Goal: Task Accomplishment & Management: Complete application form

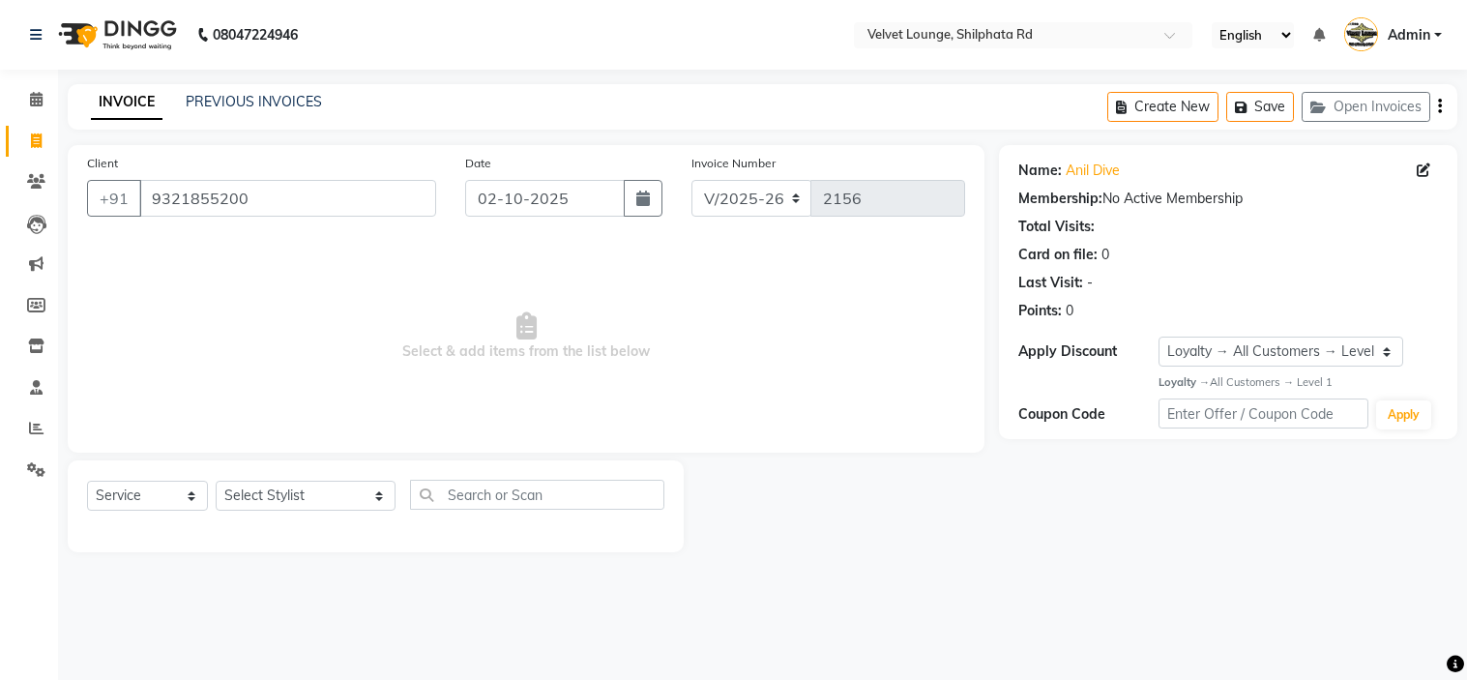
select select "122"
select select "service"
select select "1: Object"
select select "31385"
click at [216, 482] on select "Select Stylist [PERSON_NAME] [PERSON_NAME] [PERSON_NAME] [PERSON_NAME] [PERSON_…" at bounding box center [306, 496] width 180 height 30
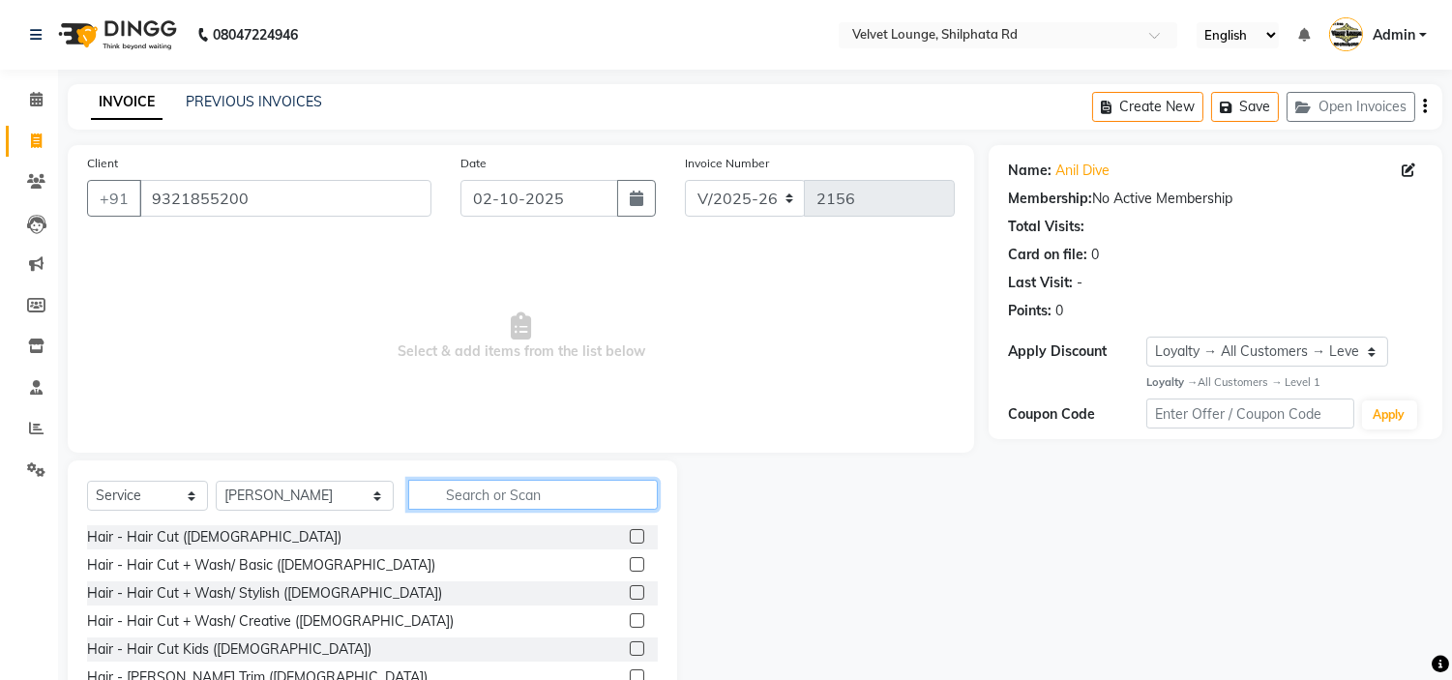
click at [418, 499] on input "text" at bounding box center [533, 495] width 250 height 30
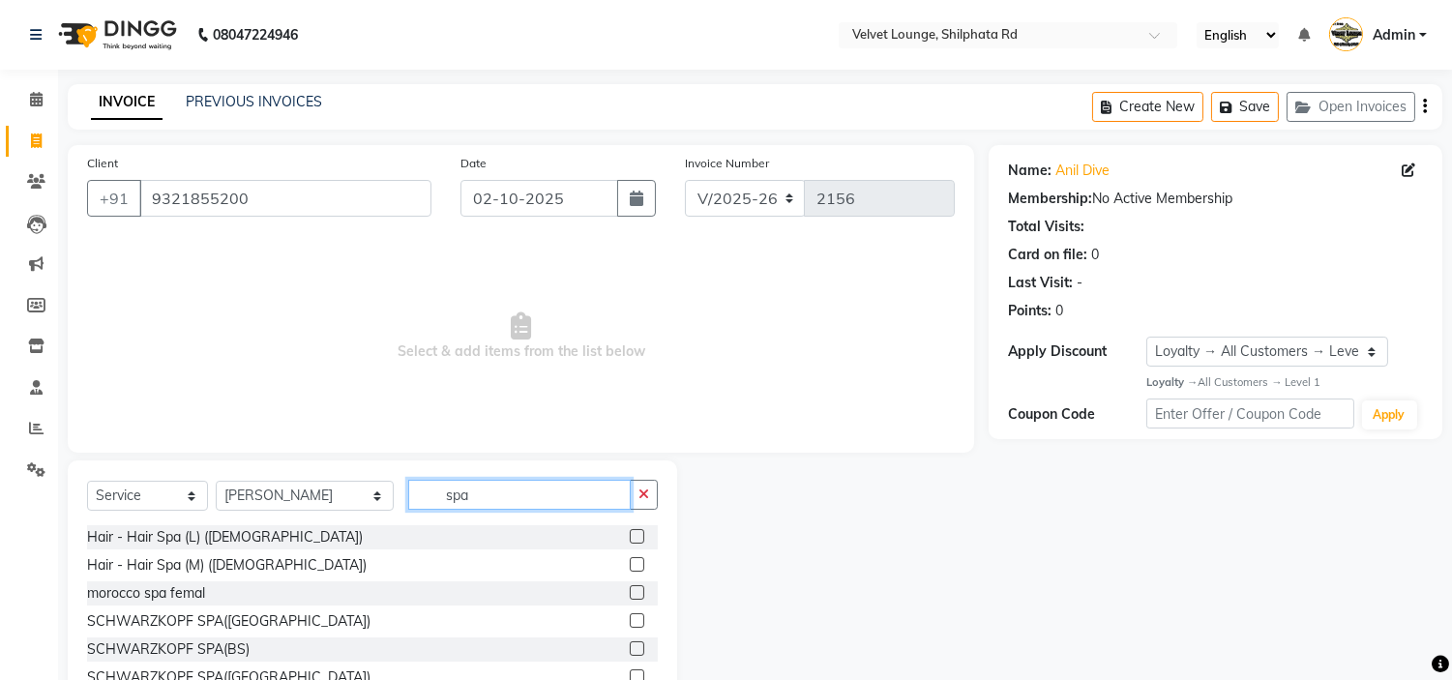
type input "spa"
click at [630, 563] on label at bounding box center [637, 564] width 15 height 15
click at [630, 563] on input "checkbox" at bounding box center [636, 565] width 13 height 13
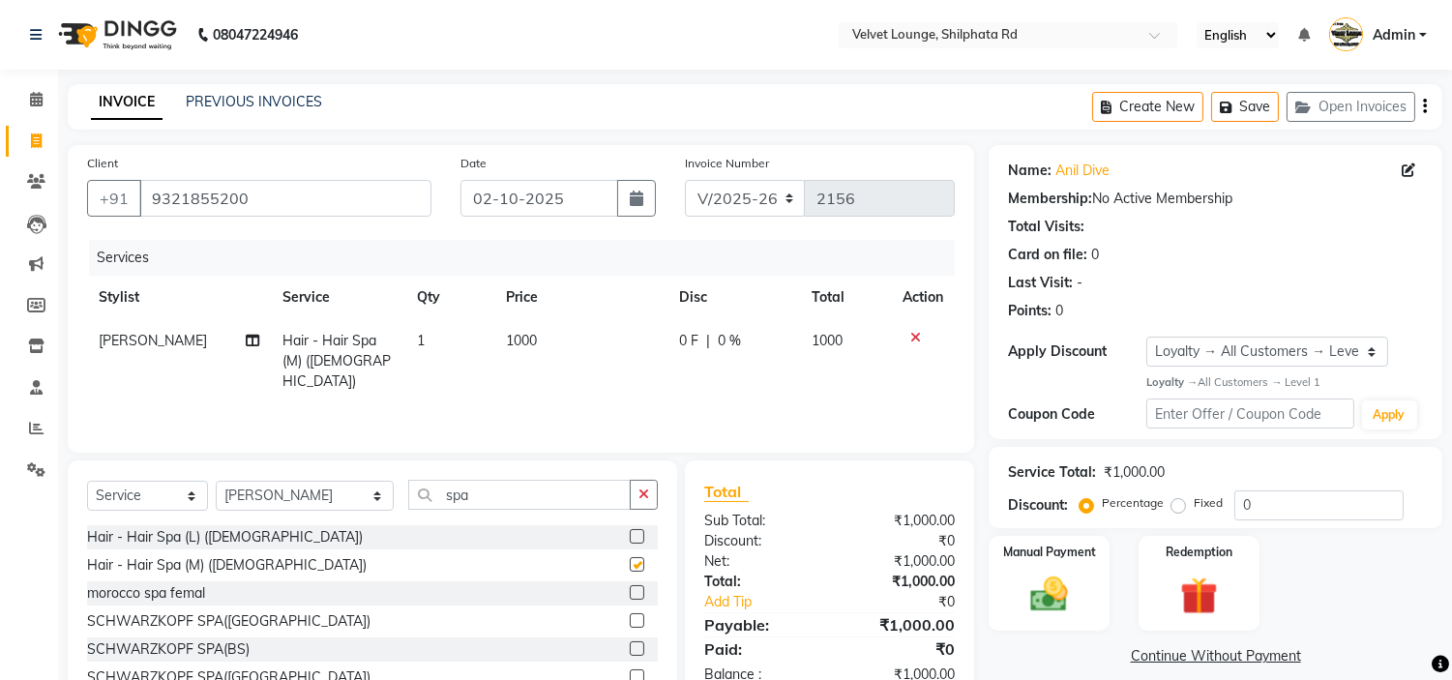
checkbox input "false"
click at [522, 333] on span "1000" at bounding box center [521, 340] width 31 height 17
click at [522, 333] on td "1000" at bounding box center [580, 361] width 173 height 84
select select "31385"
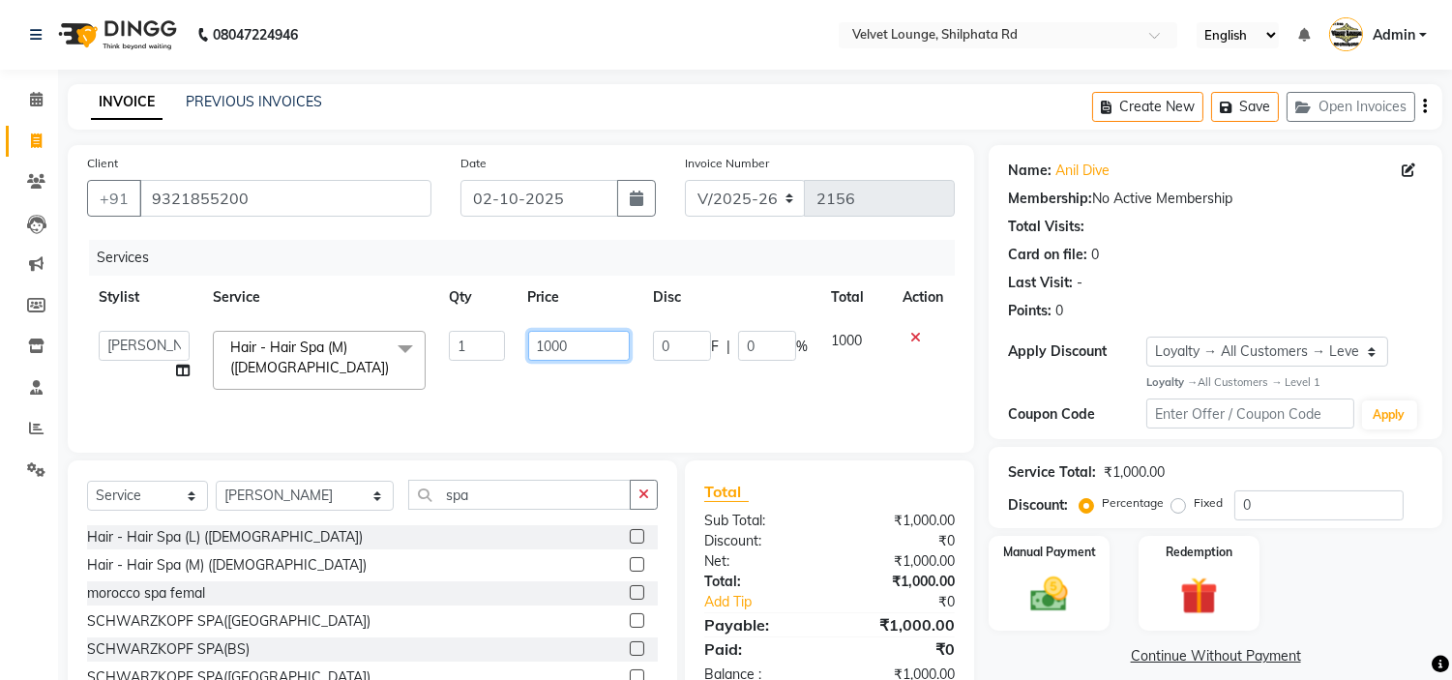
click at [572, 342] on input "1000" at bounding box center [579, 346] width 102 height 30
type input "1500"
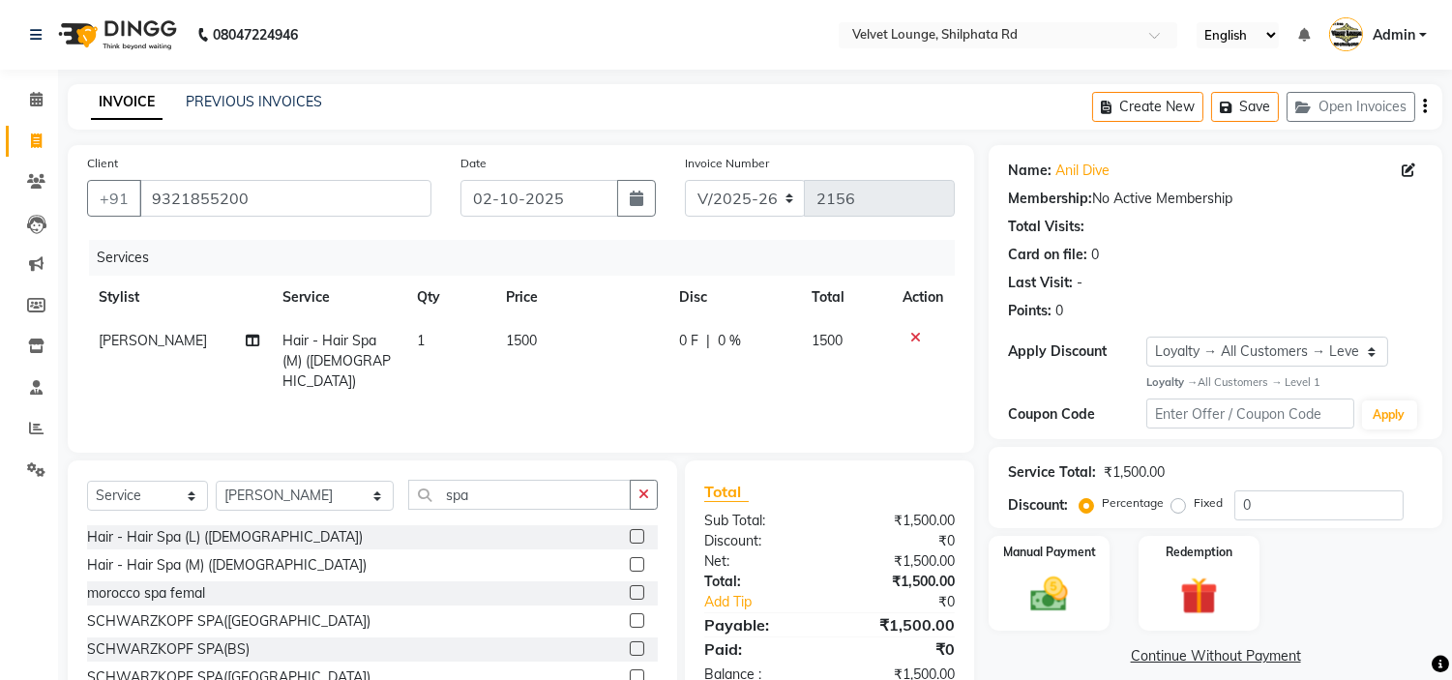
click at [600, 399] on div "Services Stylist Service Qty Price Disc Total Action alam khan Hair - Hair Spa …" at bounding box center [521, 336] width 868 height 193
click at [644, 501] on icon "button" at bounding box center [643, 494] width 11 height 14
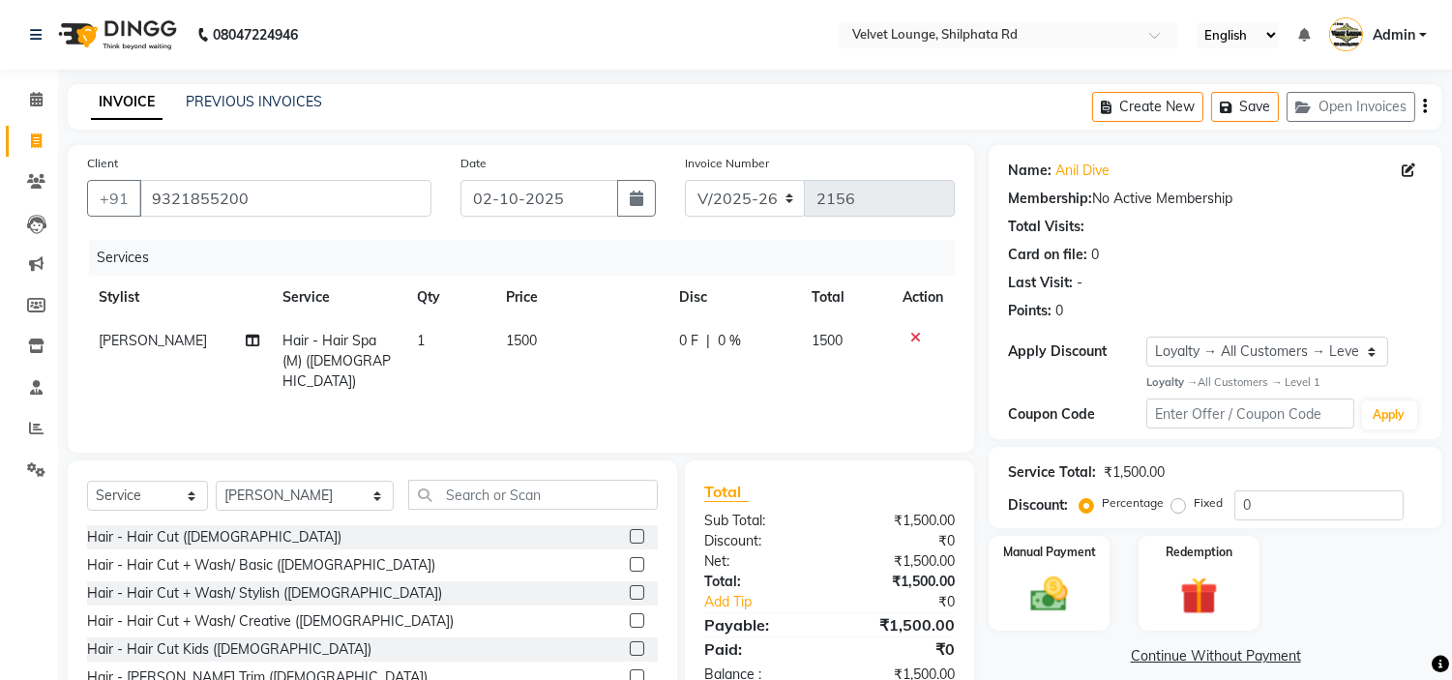
click at [630, 529] on label at bounding box center [637, 536] width 15 height 15
click at [630, 531] on input "checkbox" at bounding box center [636, 537] width 13 height 13
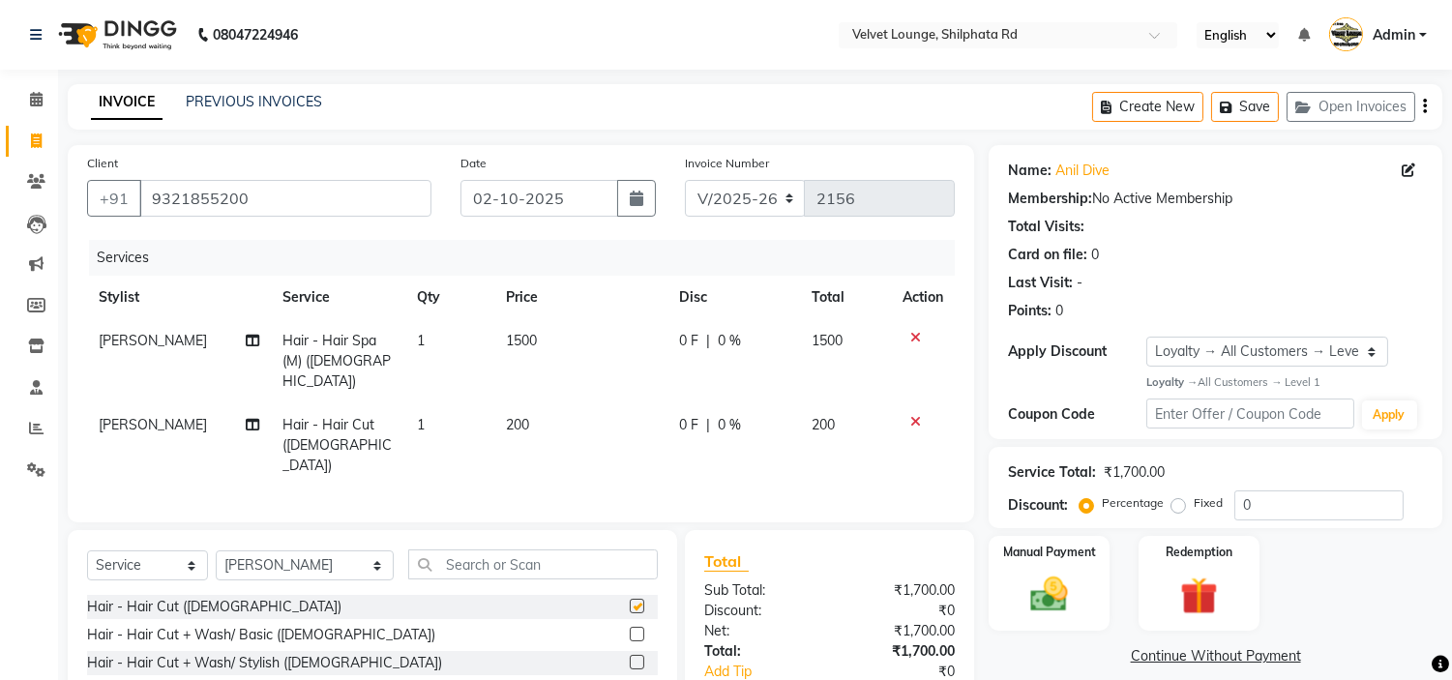
checkbox input "false"
click at [725, 415] on span "0 %" at bounding box center [729, 425] width 23 height 20
select select "31385"
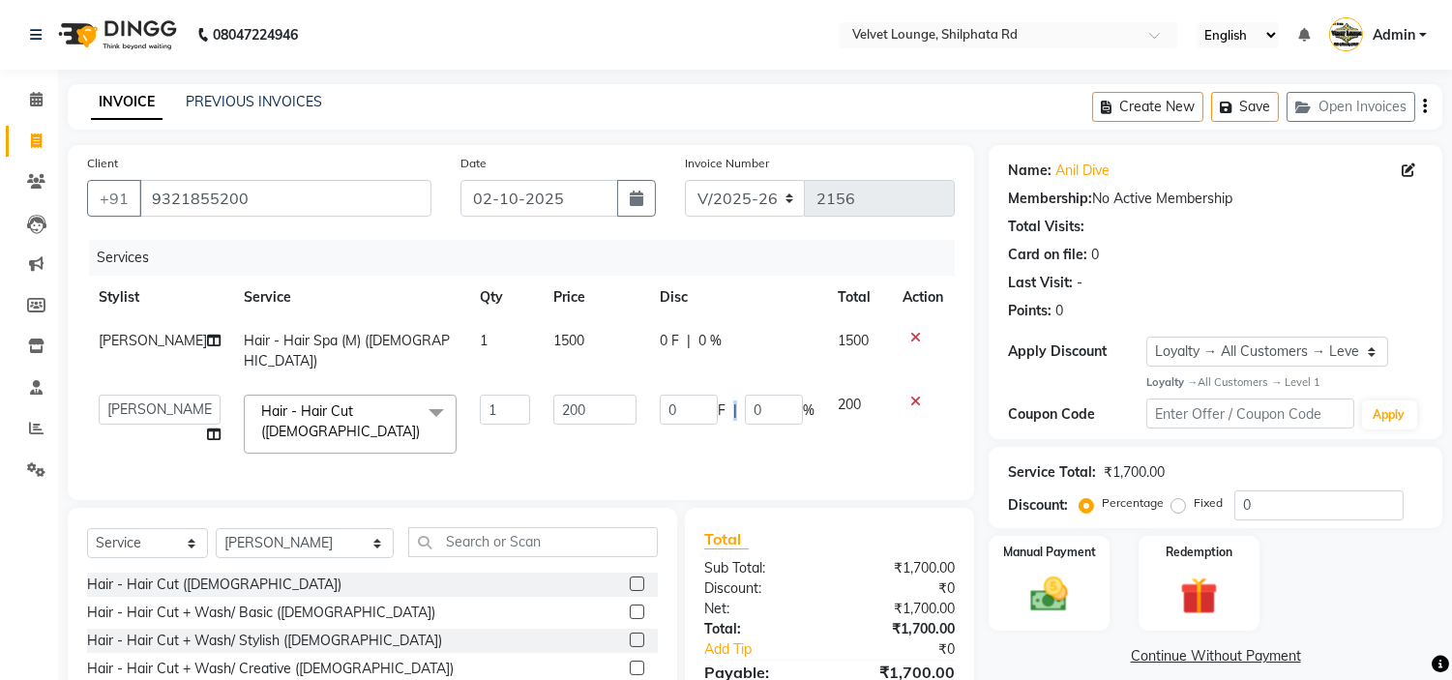
click at [725, 403] on div "0 F | 0 %" at bounding box center [737, 410] width 155 height 30
click at [781, 395] on input "0" at bounding box center [774, 410] width 58 height 30
type input "100"
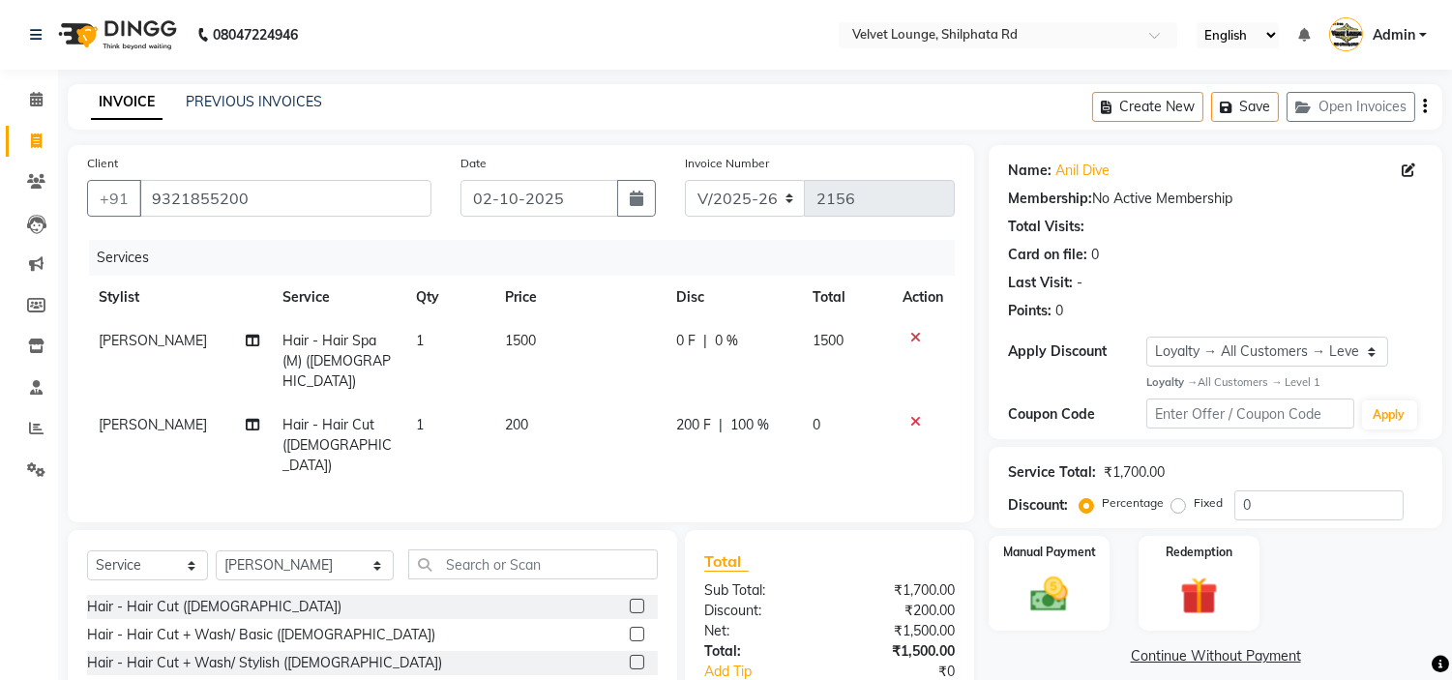
click at [799, 436] on tr "[PERSON_NAME] Hair - Hair Cut ([DEMOGRAPHIC_DATA]) 1 200 200 F | 100 % 0" at bounding box center [521, 445] width 868 height 84
click at [1046, 568] on div "Manual Payment" at bounding box center [1050, 583] width 126 height 99
click at [1261, 656] on span "PayTM" at bounding box center [1264, 657] width 46 height 22
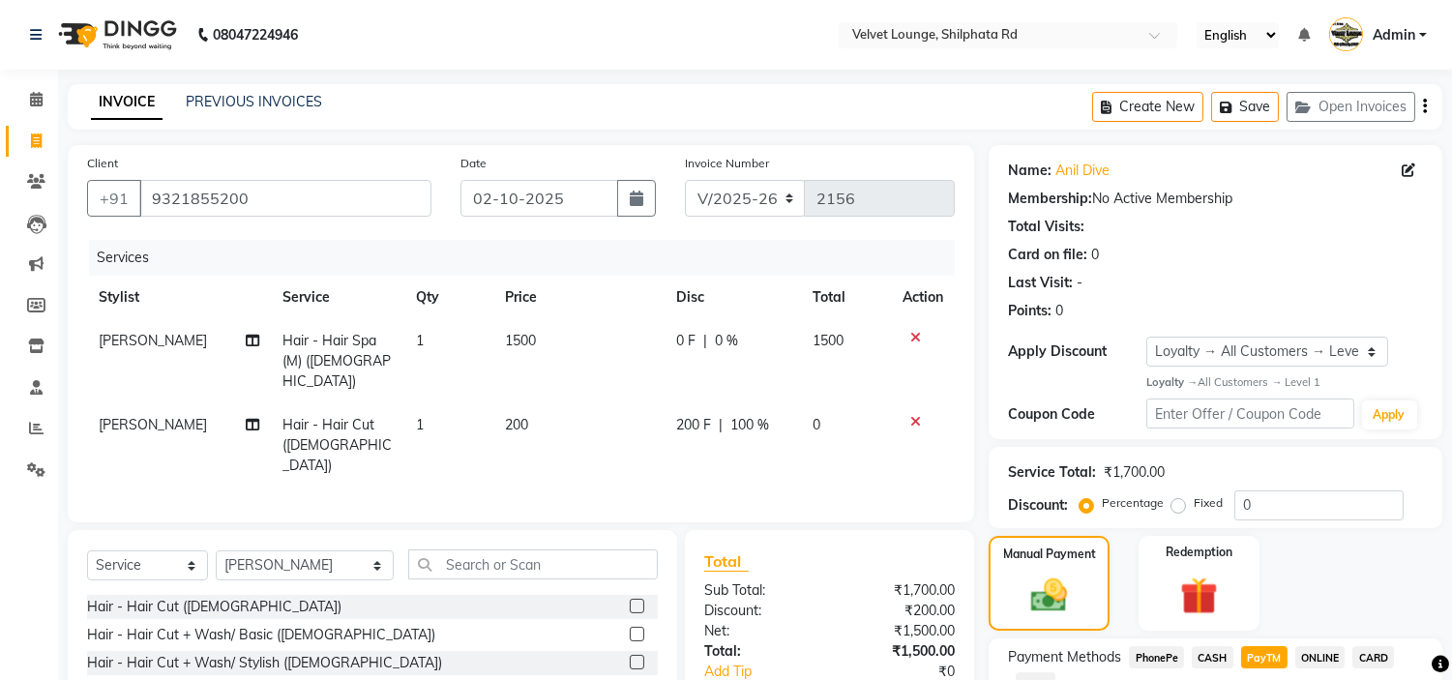
scroll to position [197, 0]
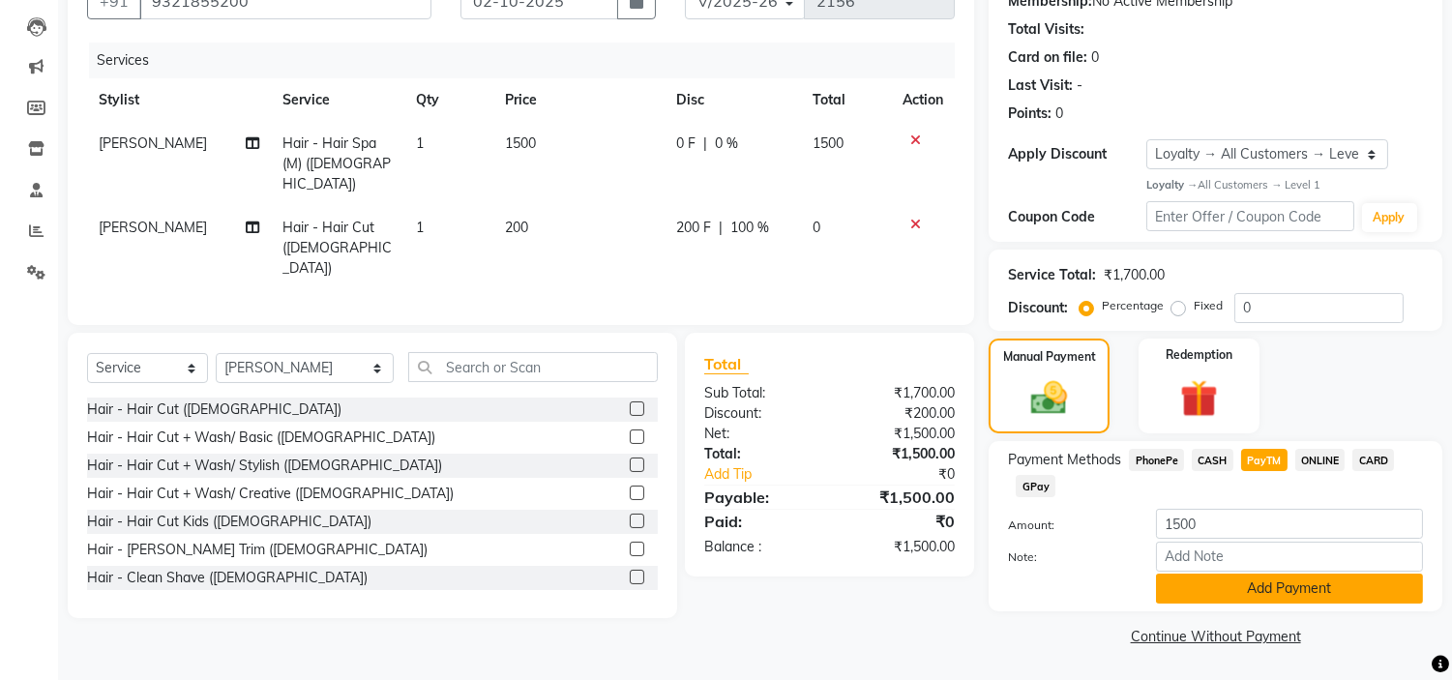
click at [1347, 583] on button "Add Payment" at bounding box center [1289, 589] width 267 height 30
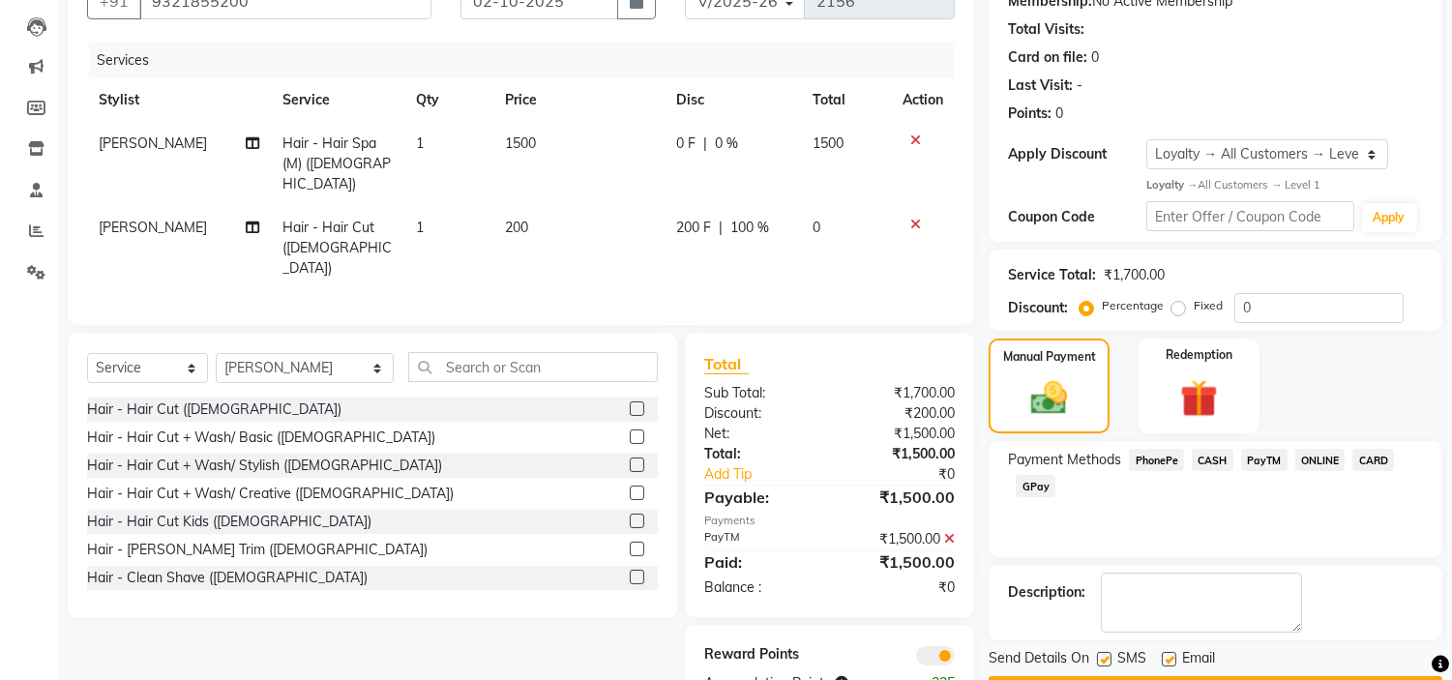
scroll to position [252, 0]
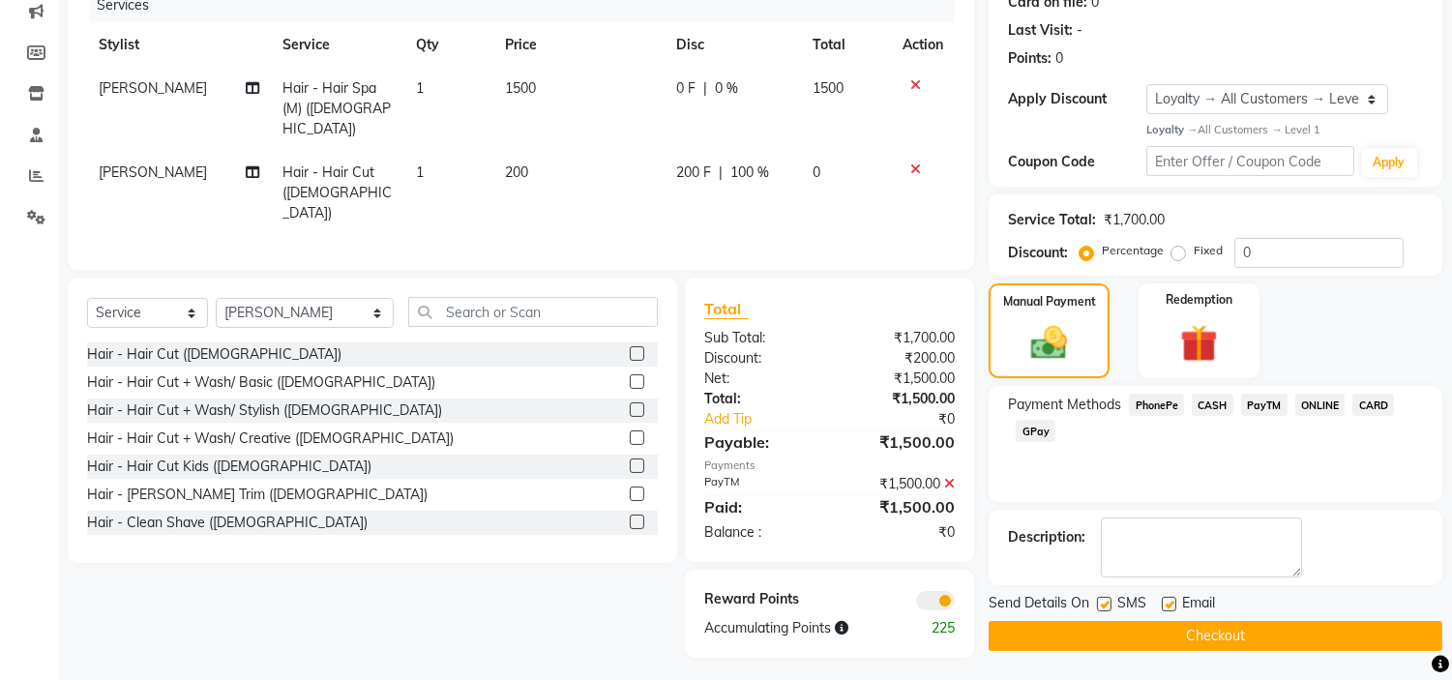
click at [1391, 629] on button "Checkout" at bounding box center [1216, 636] width 454 height 30
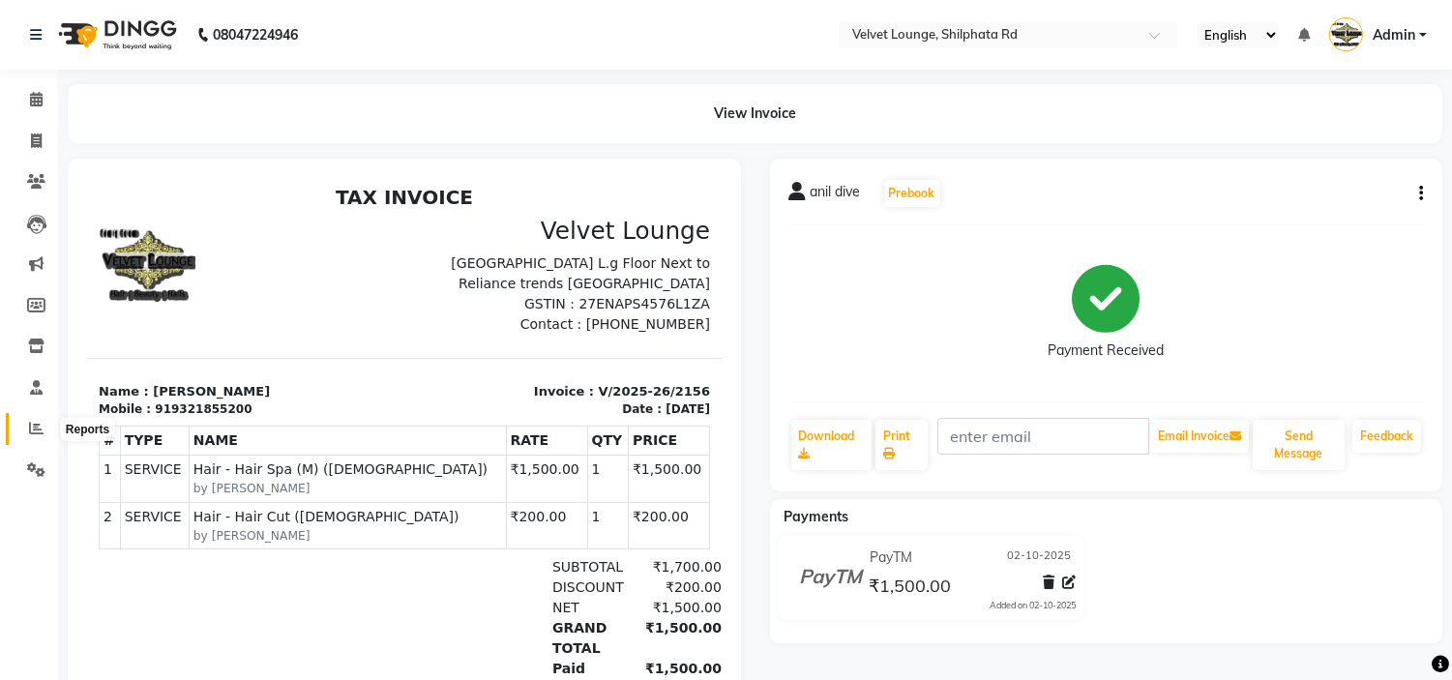
click at [29, 422] on icon at bounding box center [36, 428] width 15 height 15
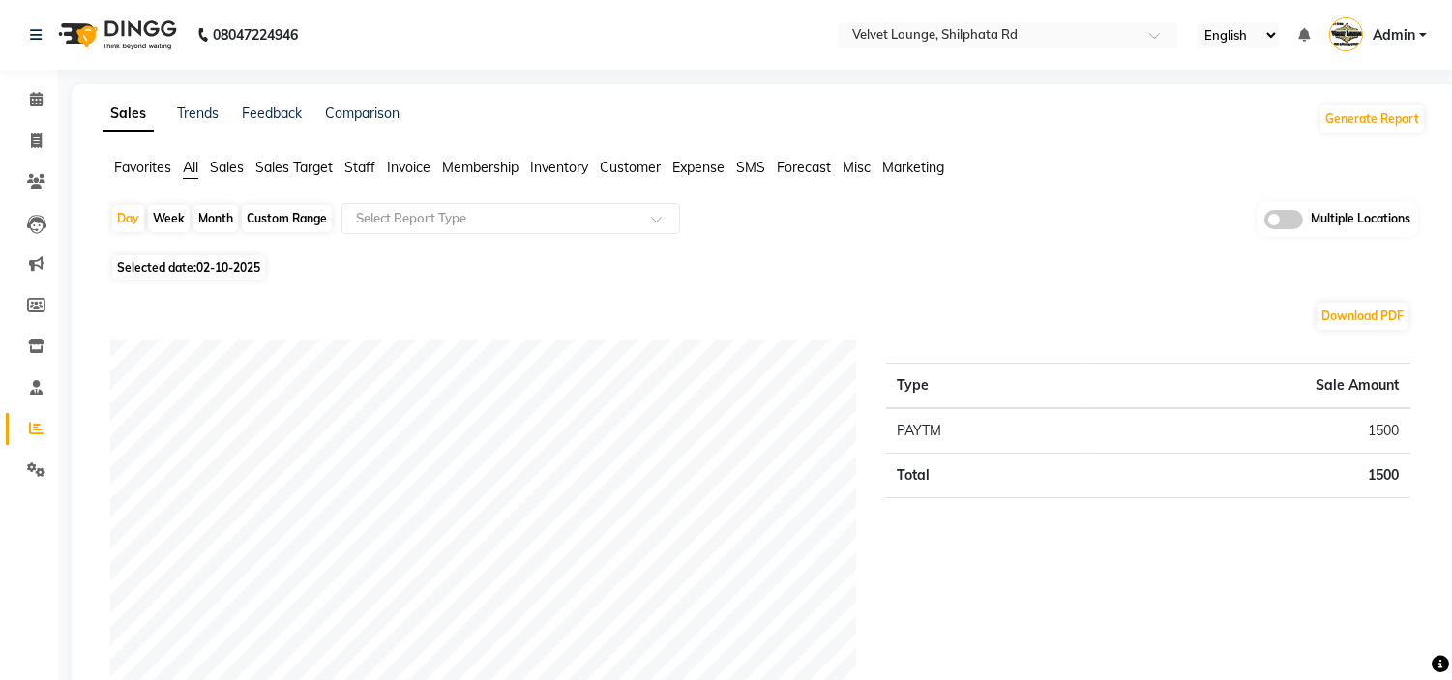
click at [224, 219] on div "Month" at bounding box center [215, 218] width 44 height 27
select select "10"
select select "2025"
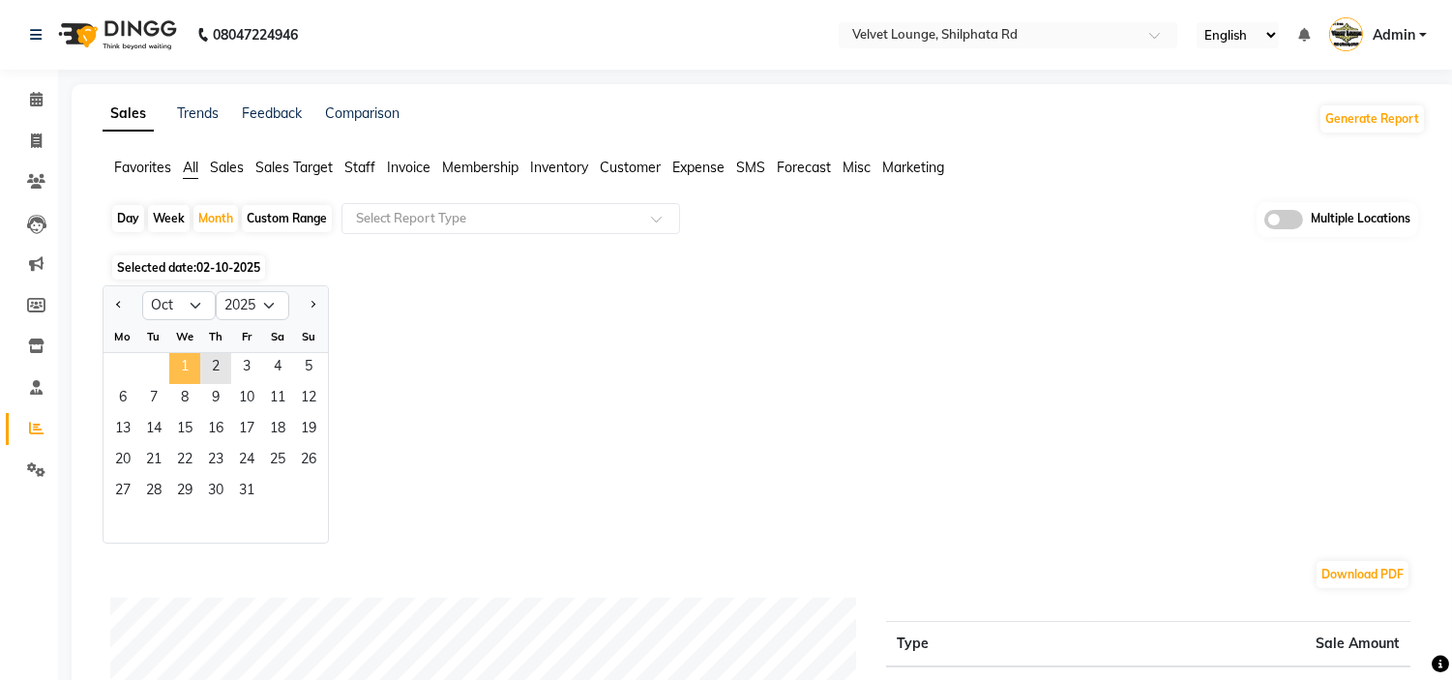
click at [184, 368] on span "1" at bounding box center [184, 368] width 31 height 31
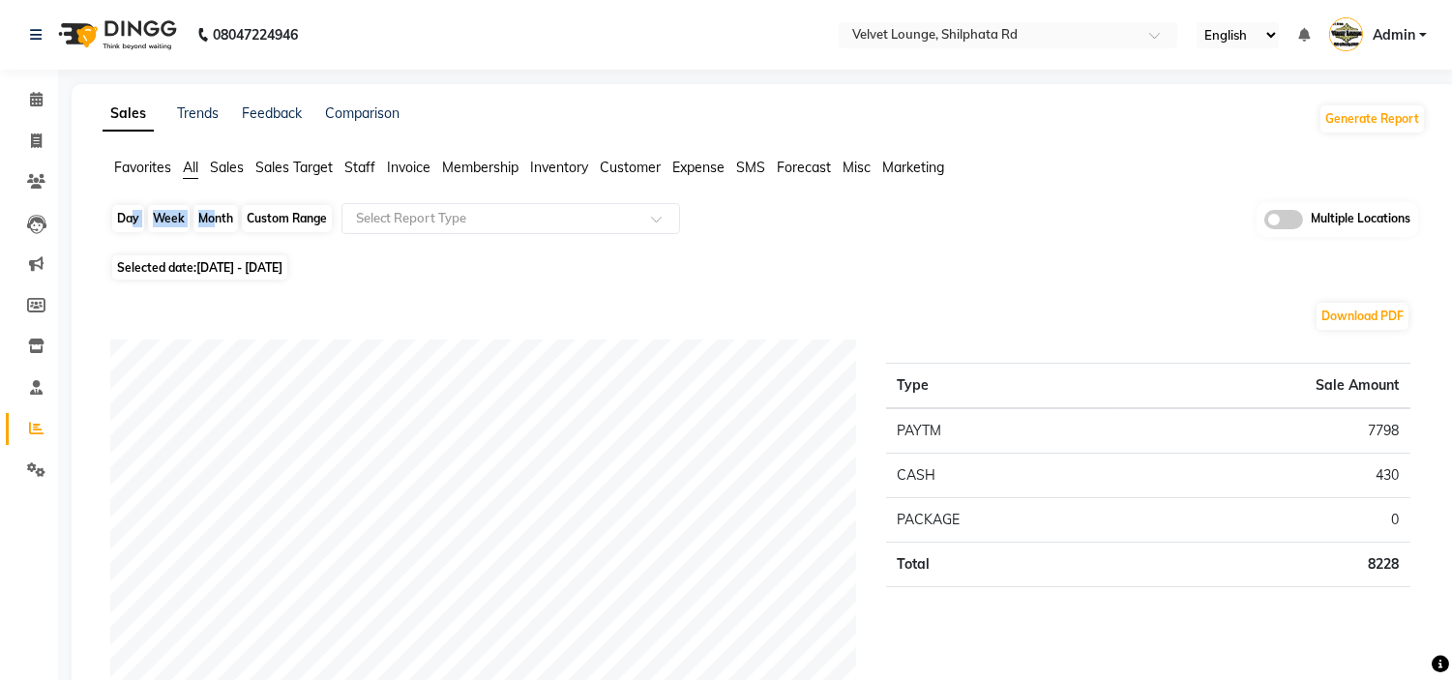
drag, startPoint x: 127, startPoint y: 215, endPoint x: 208, endPoint y: 220, distance: 81.4
click at [208, 220] on div "Day Week Month Custom Range Select Report Type Multiple Locations" at bounding box center [764, 225] width 1308 height 47
click at [208, 220] on div "Month" at bounding box center [215, 218] width 44 height 27
select select "10"
select select "2025"
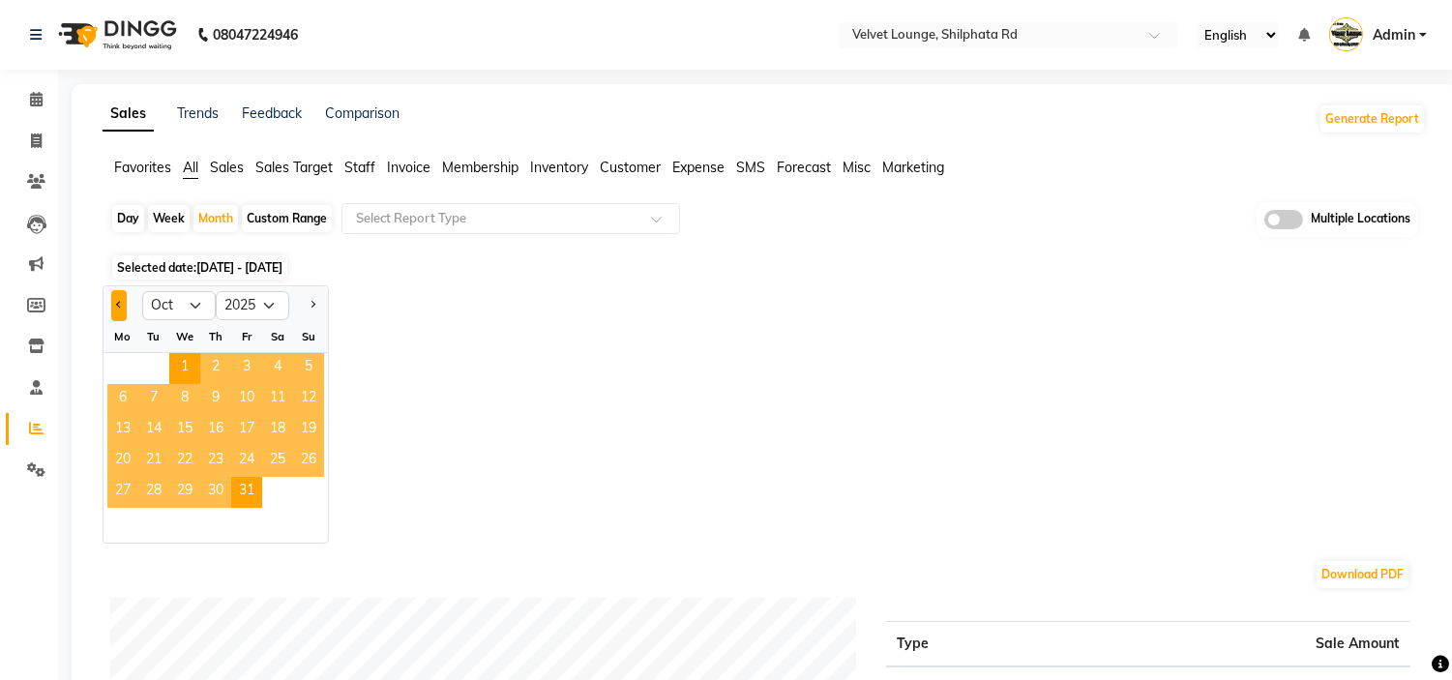
click at [113, 307] on button "Previous month" at bounding box center [118, 305] width 15 height 31
select select "9"
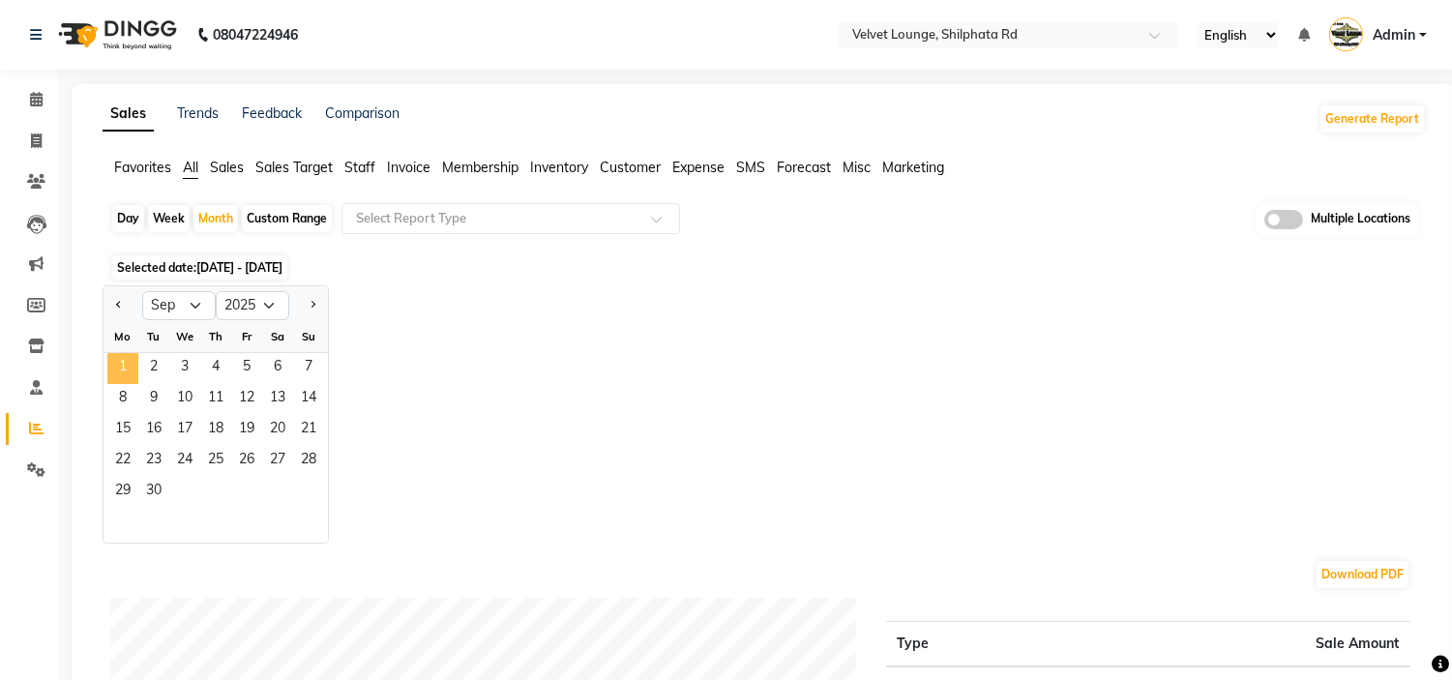
click at [122, 362] on span "1" at bounding box center [122, 368] width 31 height 31
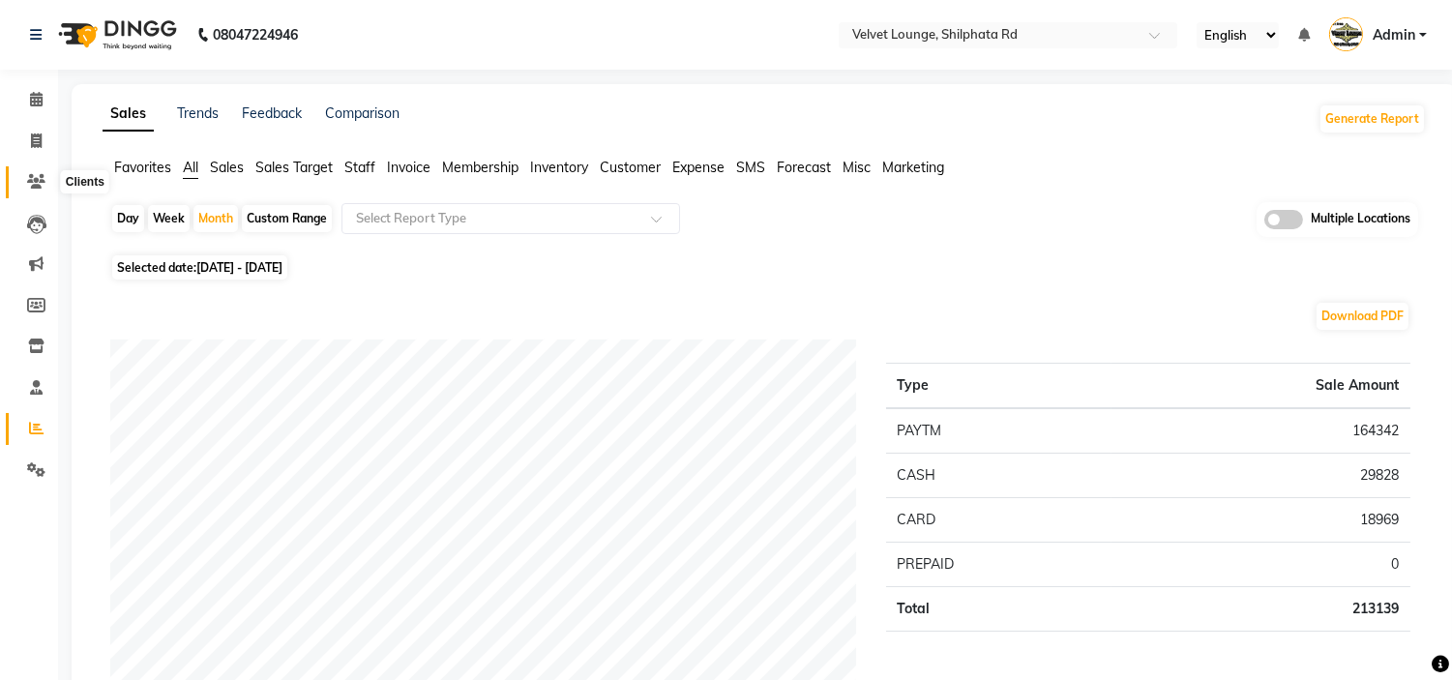
click at [27, 190] on span at bounding box center [36, 182] width 34 height 22
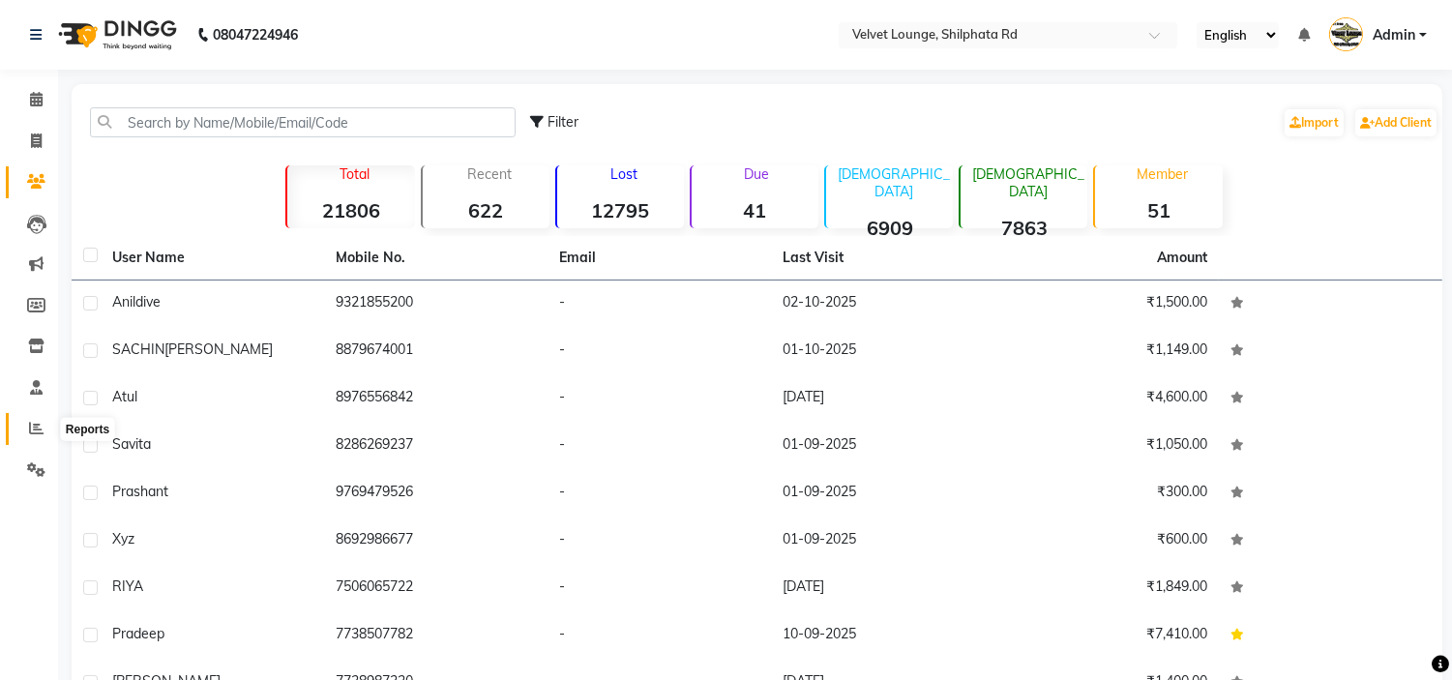
click at [35, 422] on icon at bounding box center [36, 428] width 15 height 15
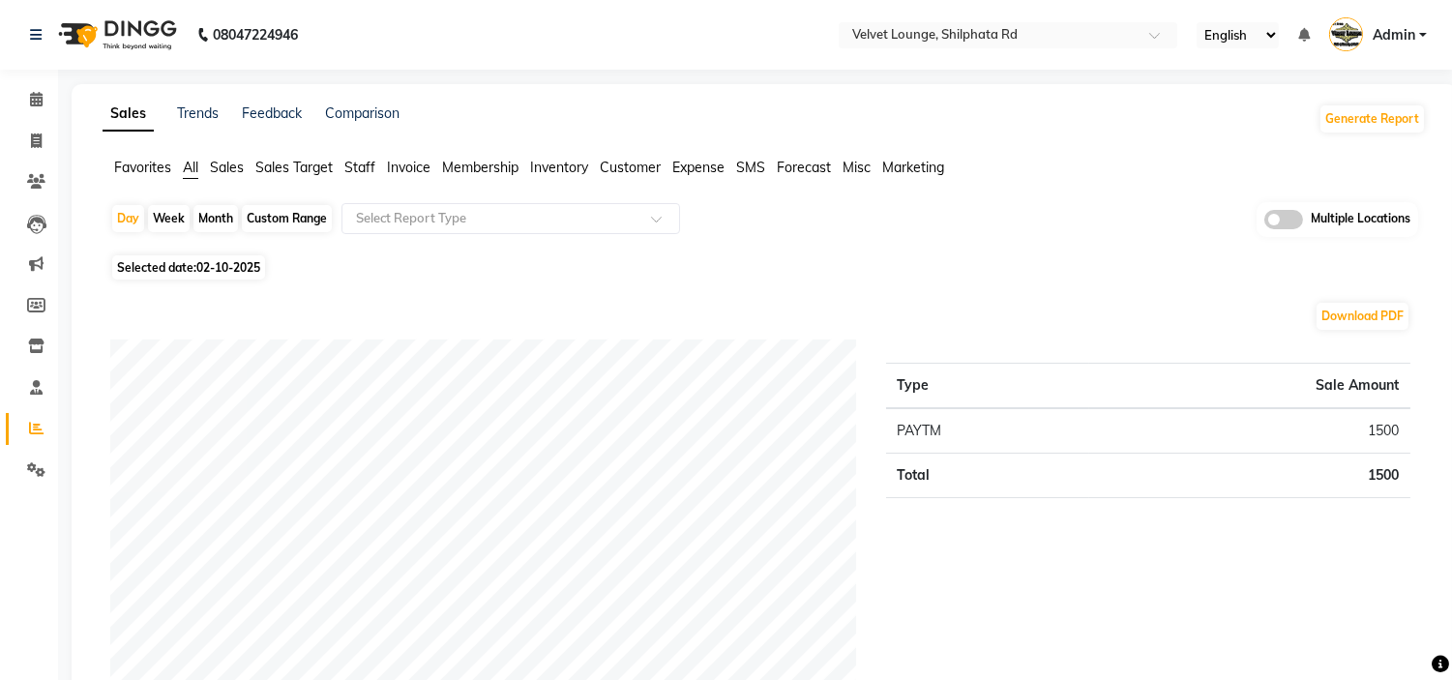
click at [35, 422] on icon at bounding box center [36, 428] width 15 height 15
click at [35, 427] on icon at bounding box center [36, 428] width 15 height 15
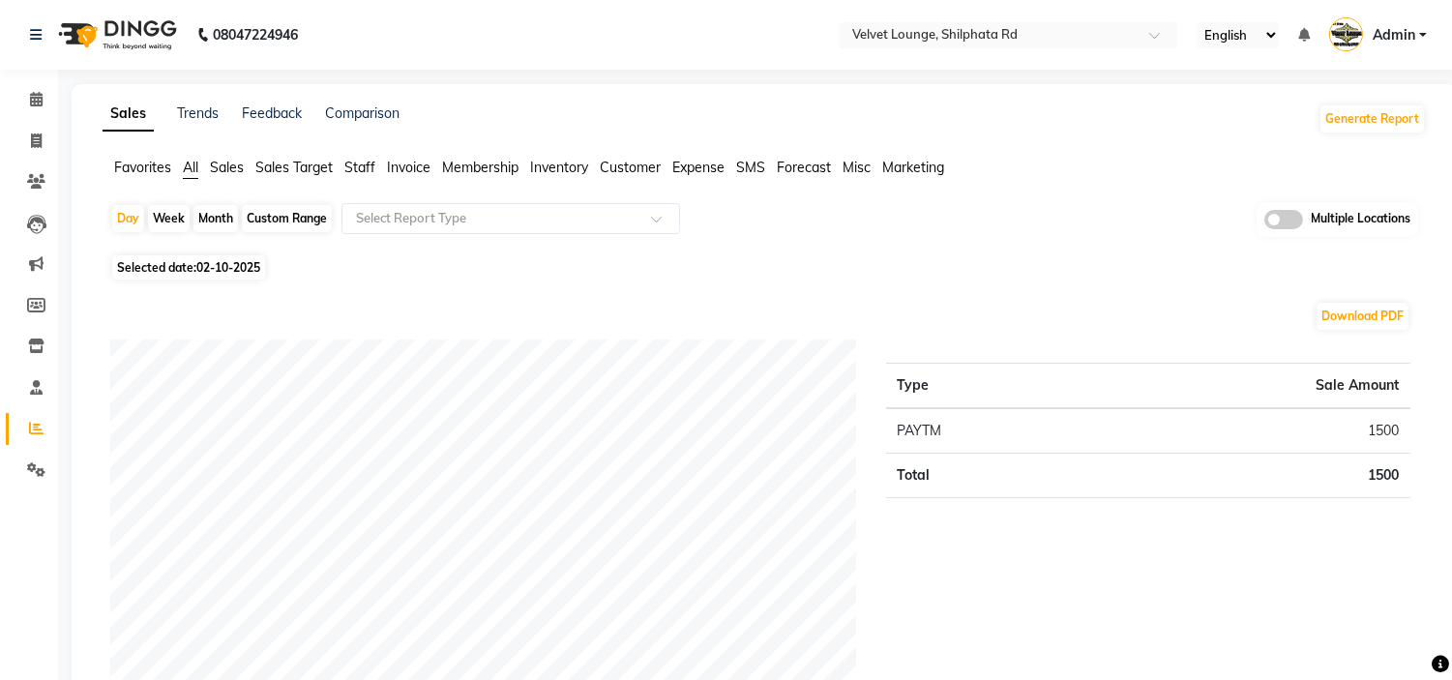
click at [34, 427] on icon at bounding box center [36, 428] width 15 height 15
